Goal: Transaction & Acquisition: Purchase product/service

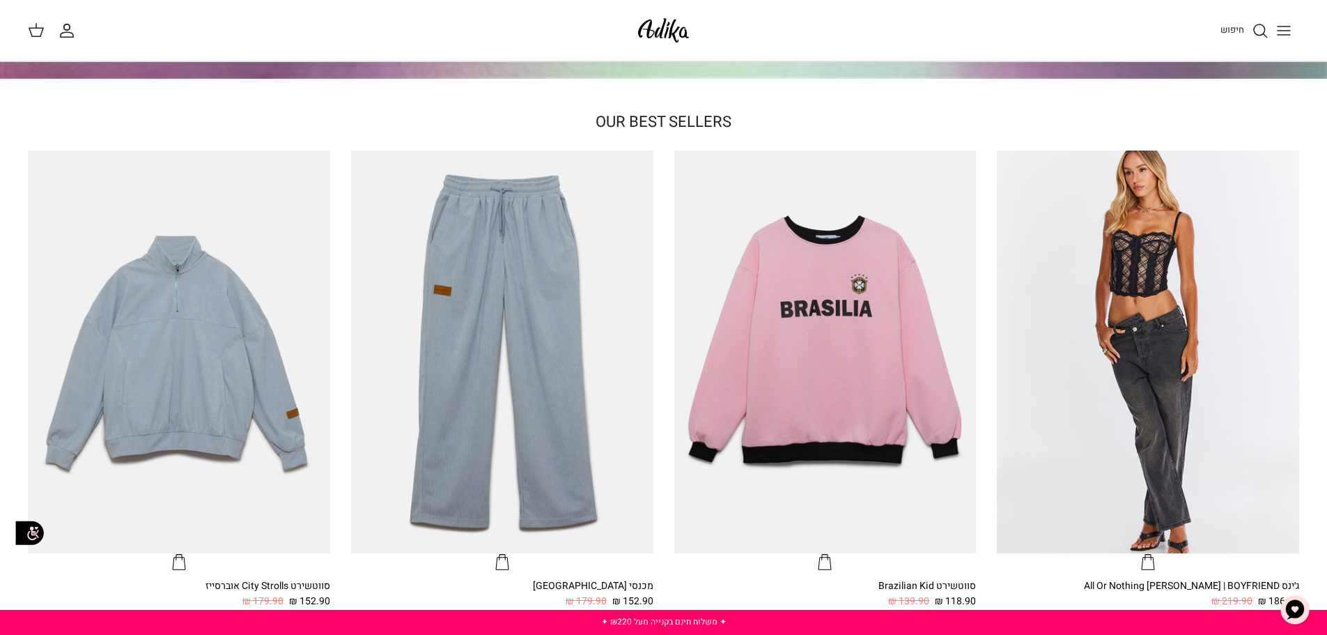
scroll to position [348, 0]
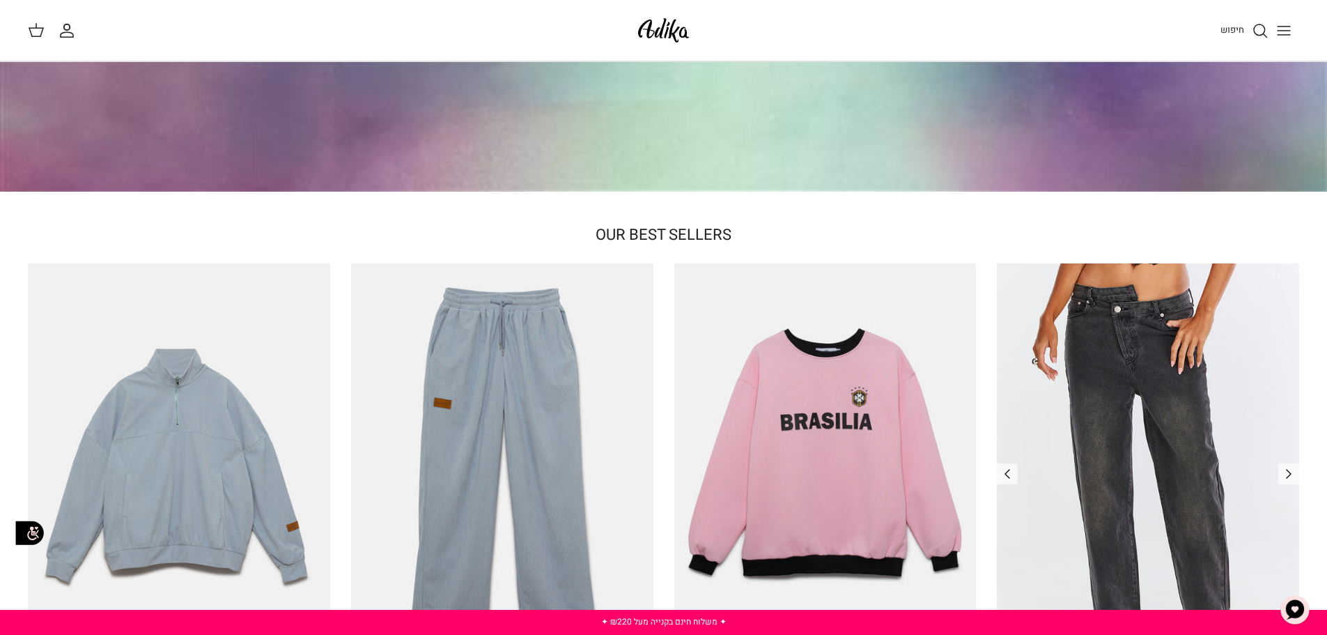
drag, startPoint x: 1030, startPoint y: 391, endPoint x: 1023, endPoint y: 387, distance: 8.1
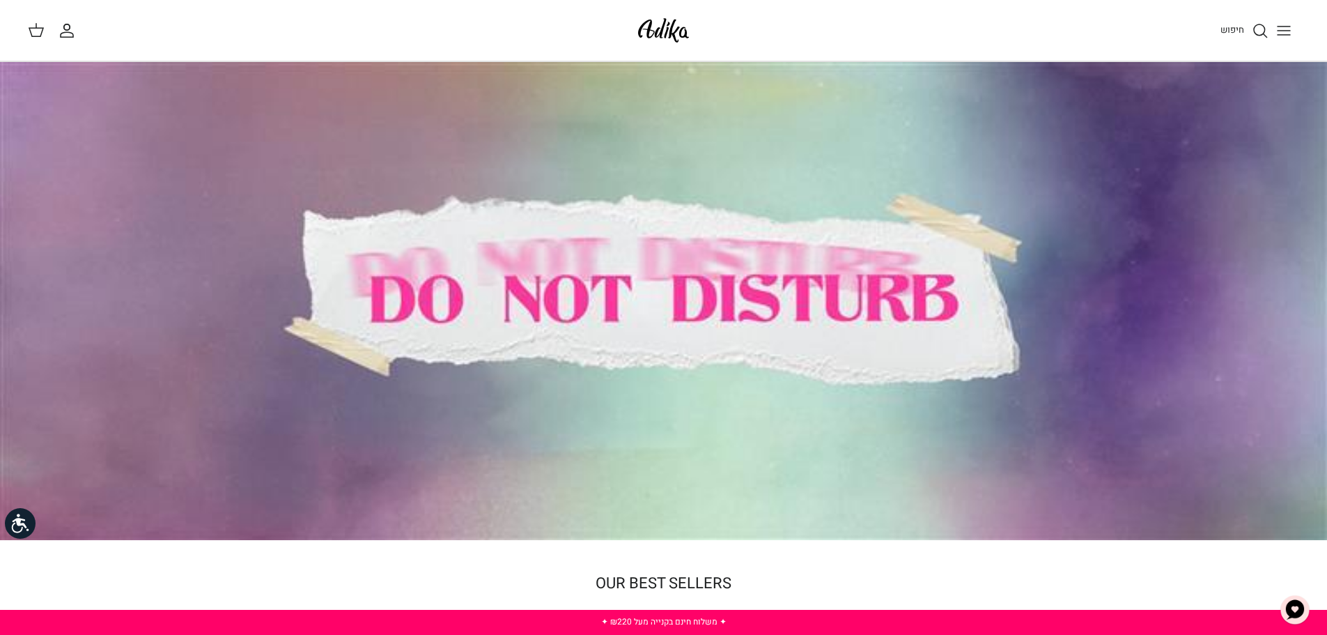
click at [1278, 35] on line "Toggle menu" at bounding box center [1284, 35] width 13 height 0
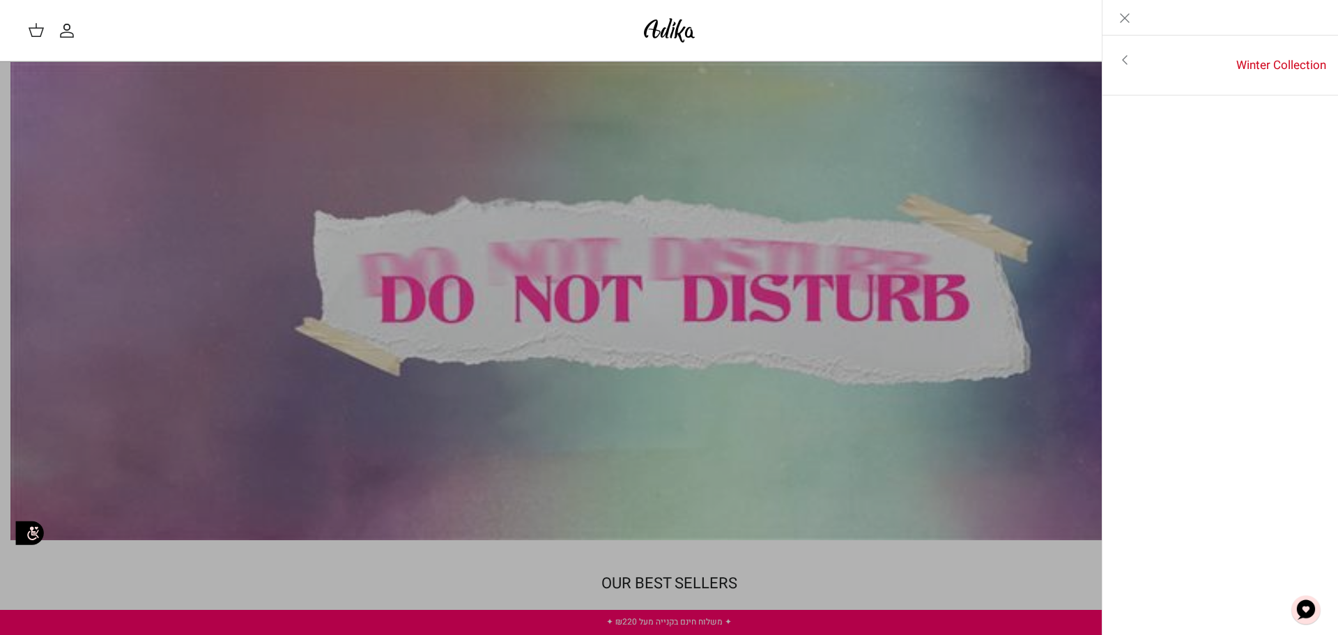
click at [798, 62] on link "Toggle menu" at bounding box center [669, 317] width 1338 height 635
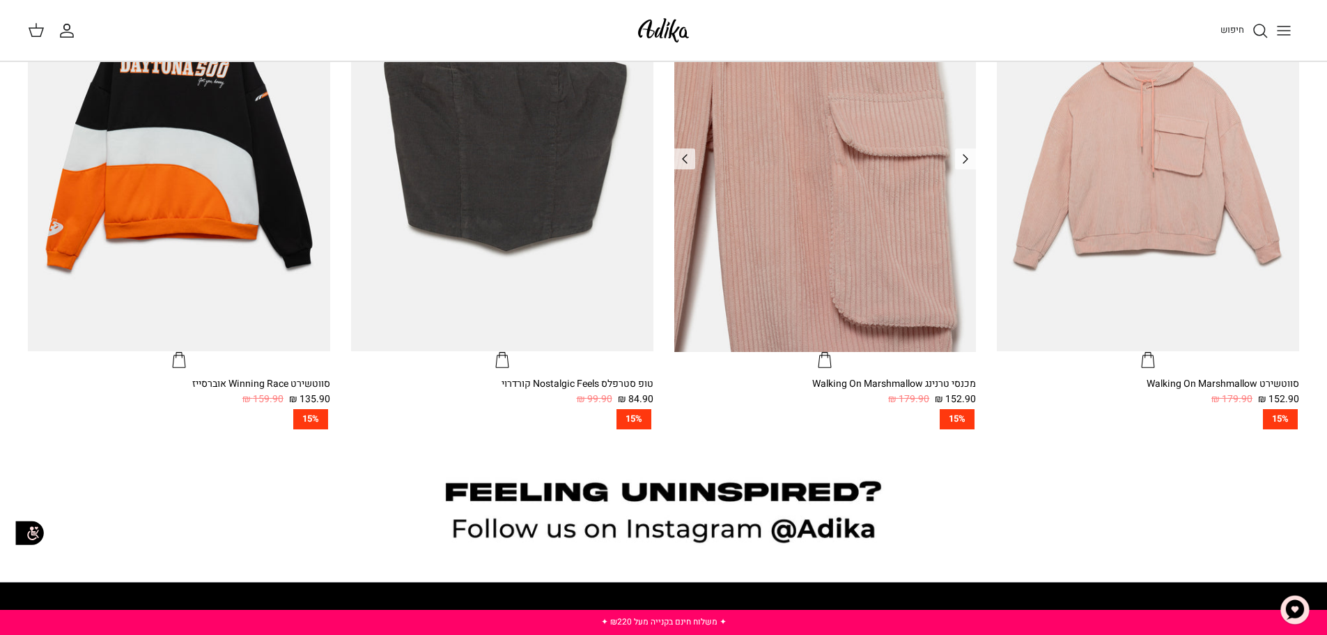
scroll to position [1551, 0]
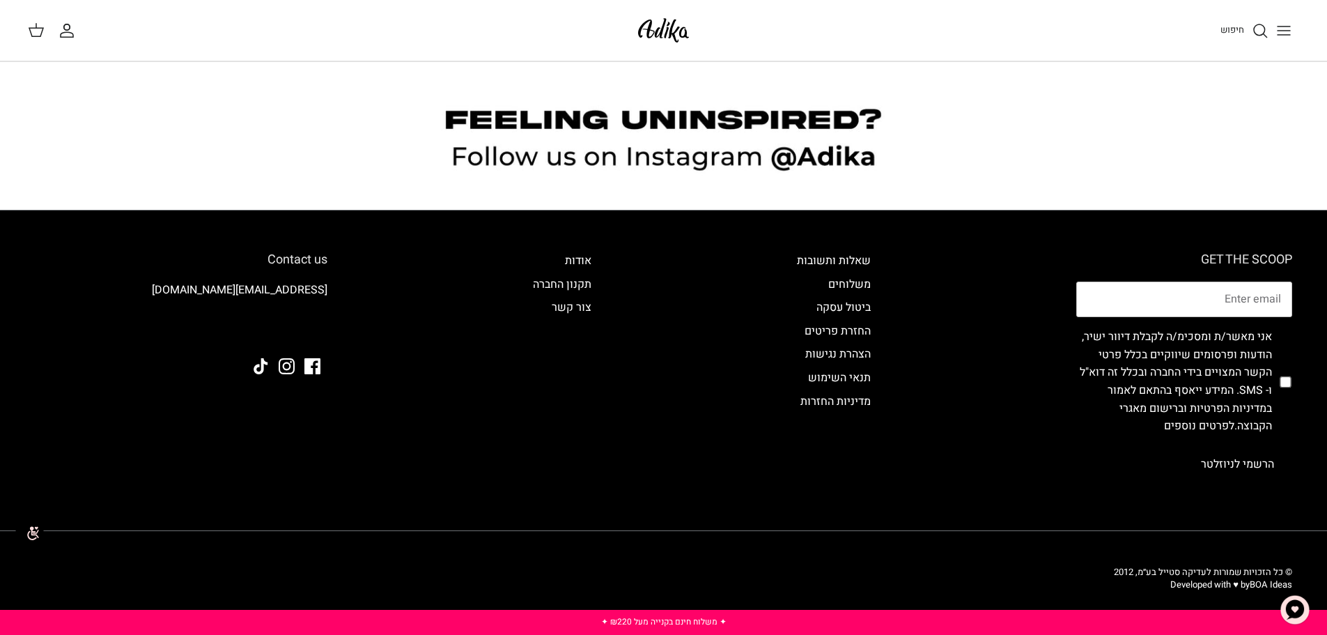
click at [1276, 29] on icon "Toggle menu" at bounding box center [1284, 30] width 17 height 17
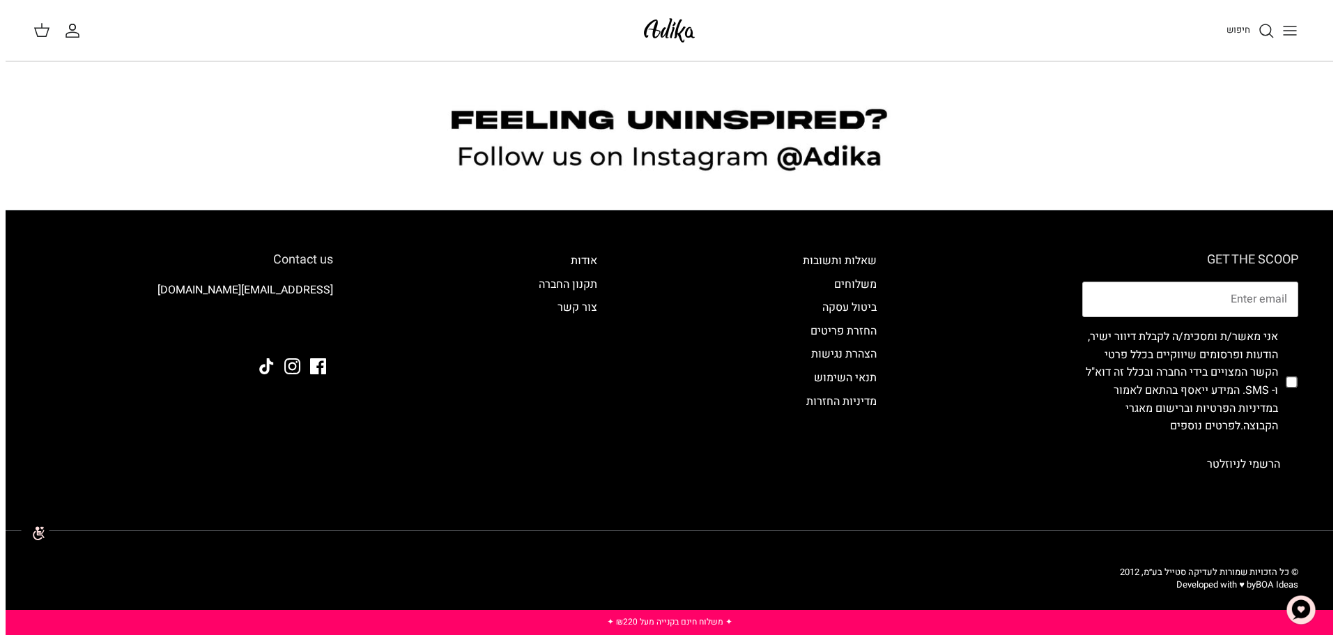
scroll to position [1558, 0]
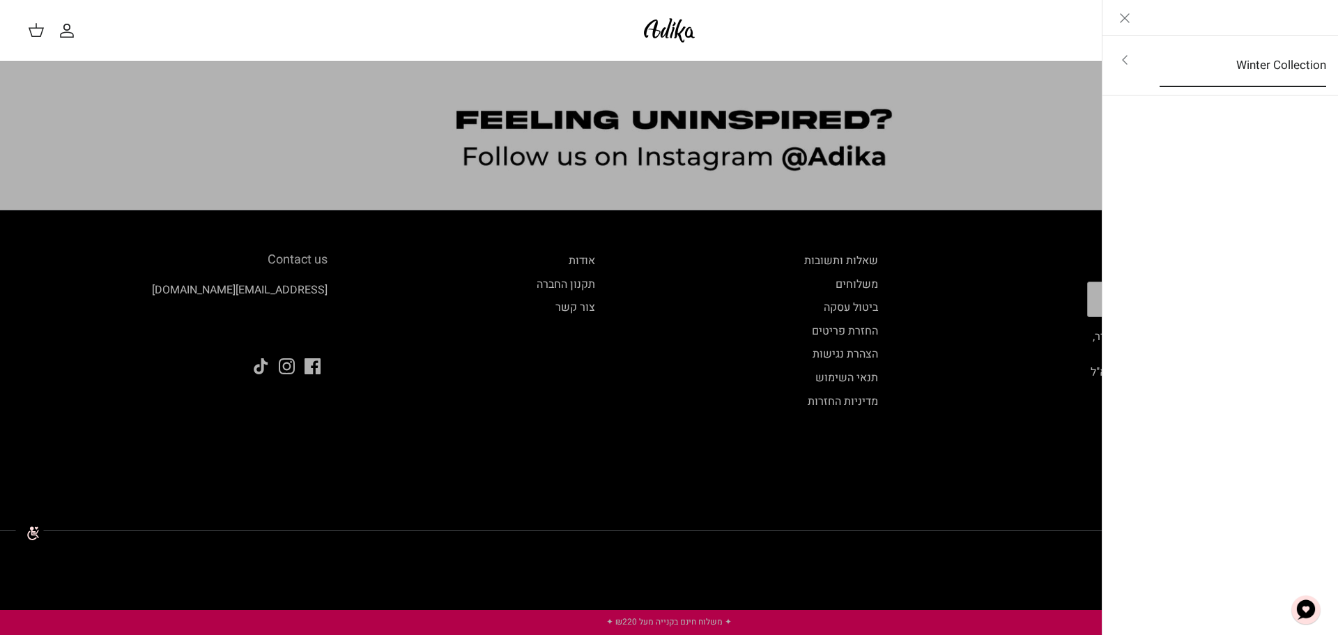
click at [1281, 63] on link "Winter Collection" at bounding box center [1243, 65] width 192 height 43
click at [1281, 64] on link "לכל הפריטים" at bounding box center [1220, 61] width 222 height 35
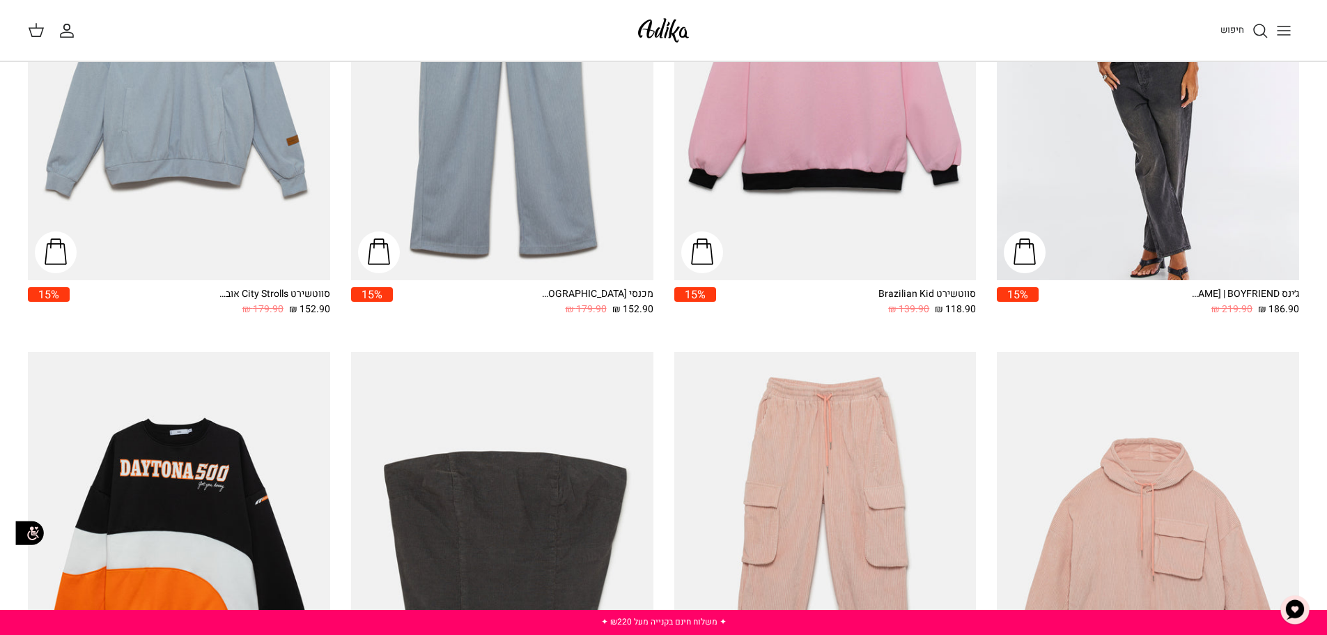
scroll to position [348, 0]
